Goal: Task Accomplishment & Management: Use online tool/utility

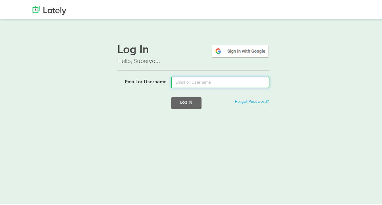
drag, startPoint x: 0, startPoint y: 0, endPoint x: 190, endPoint y: 79, distance: 205.6
click at [190, 79] on input "Email or Username" at bounding box center [220, 81] width 98 height 12
type input "varroyos@kensingtonassetmanagement.com"
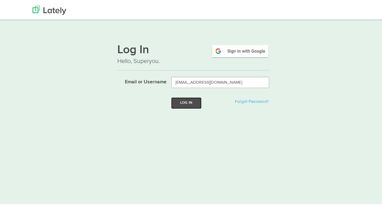
click at [186, 105] on button "Log In" at bounding box center [186, 101] width 30 height 11
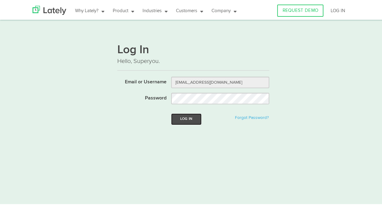
click at [185, 116] on button "Log In" at bounding box center [186, 117] width 30 height 11
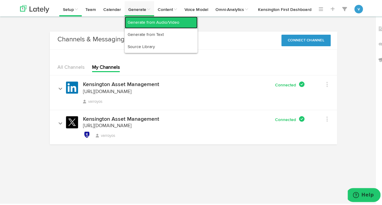
click at [134, 21] on link "Generate from Audio/Video" at bounding box center [161, 21] width 73 height 12
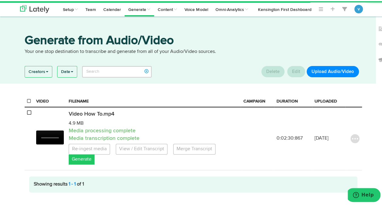
scroll to position [15, 0]
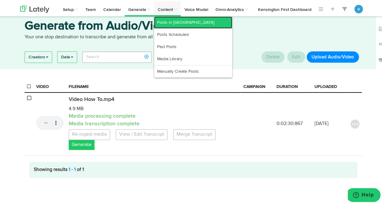
click at [170, 22] on link "Posts in Queue" at bounding box center [193, 21] width 78 height 12
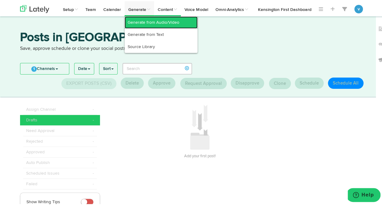
click at [130, 22] on link "Generate from Audio/Video" at bounding box center [161, 21] width 73 height 12
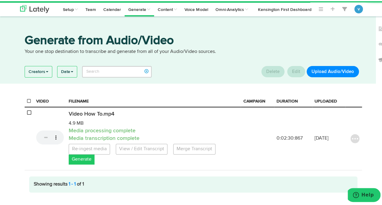
scroll to position [15, 0]
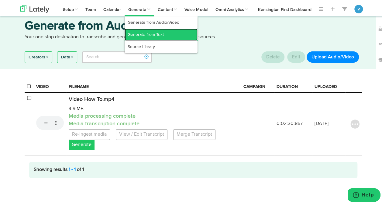
click at [138, 31] on link "Generate from Text" at bounding box center [161, 33] width 73 height 12
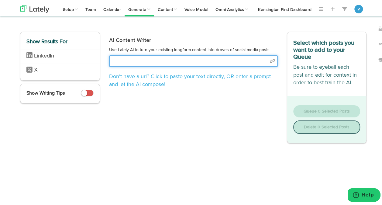
click at [176, 61] on input "text" at bounding box center [193, 60] width 169 height 12
select select "natural"
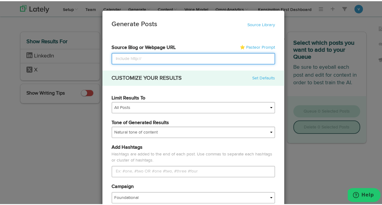
click at [133, 56] on input at bounding box center [192, 58] width 163 height 12
paste input "https://www.kensingtonassetmanagement.com/kensington-monthly-commentary-june-20…"
type input "https://www.kensingtonassetmanagement.com/kensington-monthly-commentary-june-20…"
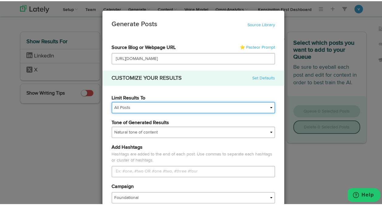
click at [155, 108] on select "All Posts Top 30 Posts Top 25 Posts Top 20 Posts Top 15 Posts Top 10 Posts" at bounding box center [192, 107] width 163 height 12
click at [154, 107] on select "All Posts Top 30 Posts Top 25 Posts Top 20 Posts Top 15 Posts Top 10 Posts" at bounding box center [192, 107] width 163 height 12
click at [111, 101] on select "All Posts Top 30 Posts Top 25 Posts Top 20 Posts Top 15 Posts Top 10 Posts" at bounding box center [192, 107] width 163 height 12
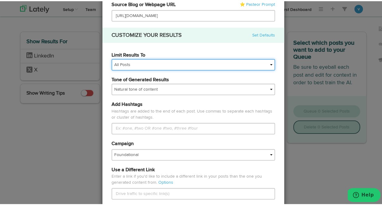
scroll to position [44, 0]
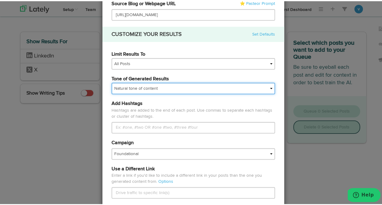
click at [152, 87] on select "My tone Official and professional Relaxed and conversational Light and humorous…" at bounding box center [192, 87] width 163 height 12
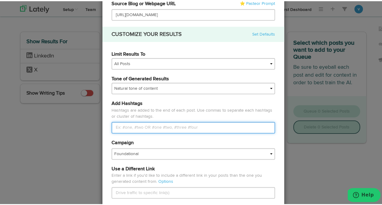
click at [144, 128] on input "Limit Results To" at bounding box center [192, 127] width 163 height 12
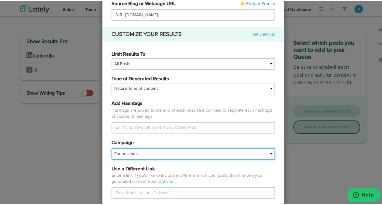
click at [143, 149] on select "Foundational IMPORTED" at bounding box center [192, 153] width 163 height 12
click at [111, 147] on select "Foundational IMPORTED" at bounding box center [192, 153] width 163 height 12
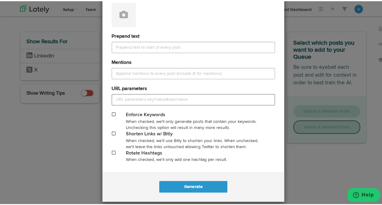
scroll to position [265, 0]
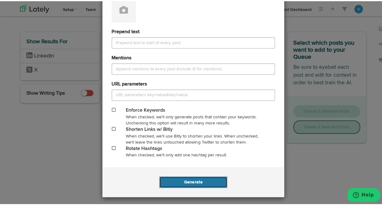
click at [177, 183] on button "Generate" at bounding box center [193, 181] width 68 height 12
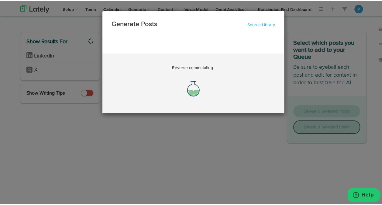
scroll to position [0, 20]
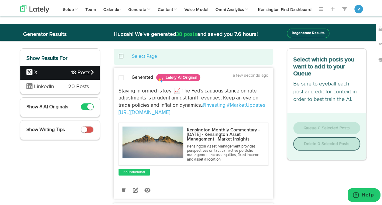
click at [81, 127] on small at bounding box center [84, 128] width 6 height 6
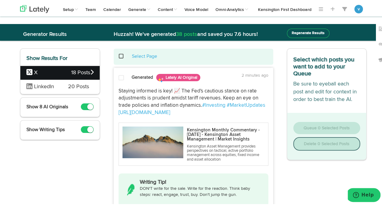
click at [118, 75] on span at bounding box center [120, 77] width 5 height 6
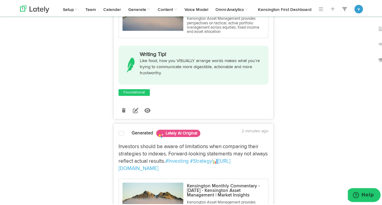
scroll to position [272, 0]
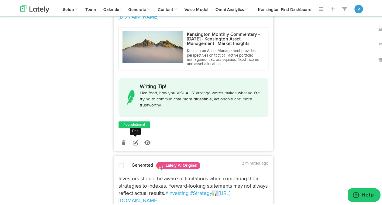
click at [132, 146] on link at bounding box center [135, 141] width 11 height 11
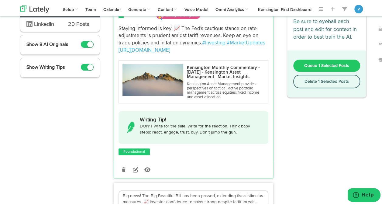
scroll to position [63, 0]
click at [134, 171] on icon at bounding box center [135, 167] width 5 height 5
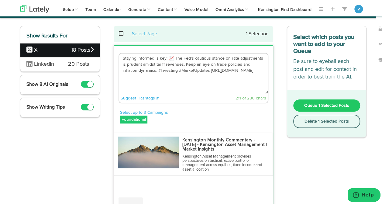
scroll to position [22, 0]
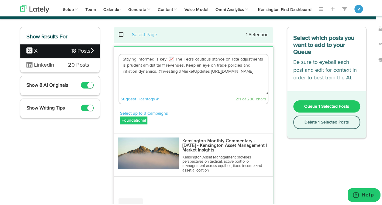
click at [323, 106] on span "Queue 1 Selected Posts" at bounding box center [326, 105] width 45 height 4
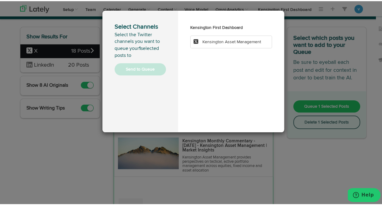
click at [215, 45] on li "Kensington Asset Management" at bounding box center [231, 40] width 82 height 13
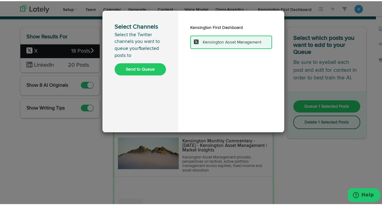
click at [126, 68] on button "Send to Queue" at bounding box center [140, 68] width 51 height 12
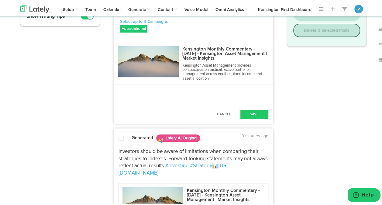
scroll to position [0, 0]
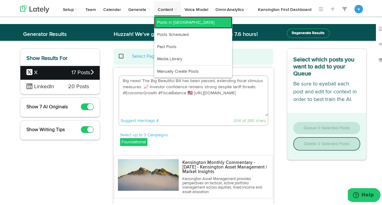
click at [164, 18] on link "Posts in Queue" at bounding box center [193, 21] width 78 height 12
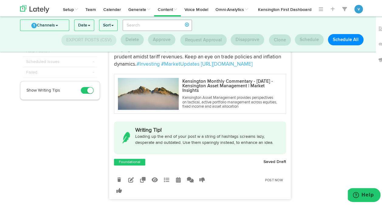
scroll to position [111, 0]
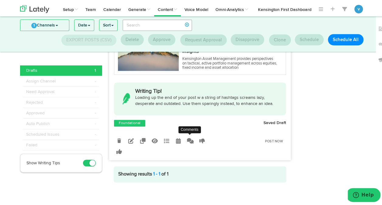
click at [187, 142] on icon at bounding box center [190, 139] width 7 height 5
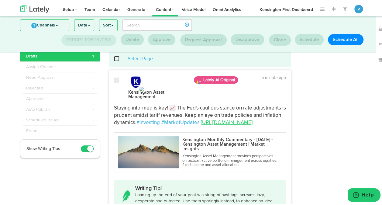
scroll to position [13, 0]
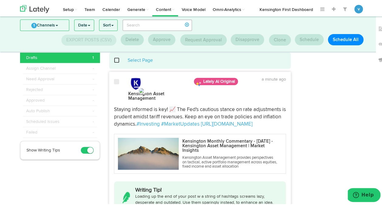
drag, startPoint x: 176, startPoint y: 137, endPoint x: 107, endPoint y: 105, distance: 75.8
click at [109, 105] on div "Staying informed is key! 📈 The Fed's cautious stance on rate adjustments is pru…" at bounding box center [199, 116] width 181 height 22
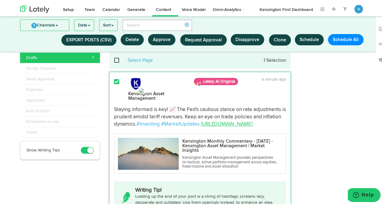
copy p "Staying informed is key! 📈 The Fed's cautious stance on rate adjustments is pru…"
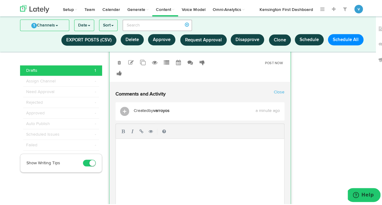
scroll to position [190, 0]
click at [173, 147] on pre "​" at bounding box center [202, 144] width 167 height 6
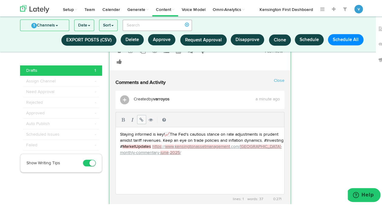
scroll to position [202, 0]
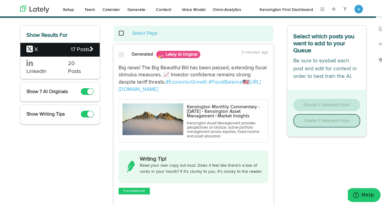
scroll to position [21, 0]
